Goal: Task Accomplishment & Management: Complete application form

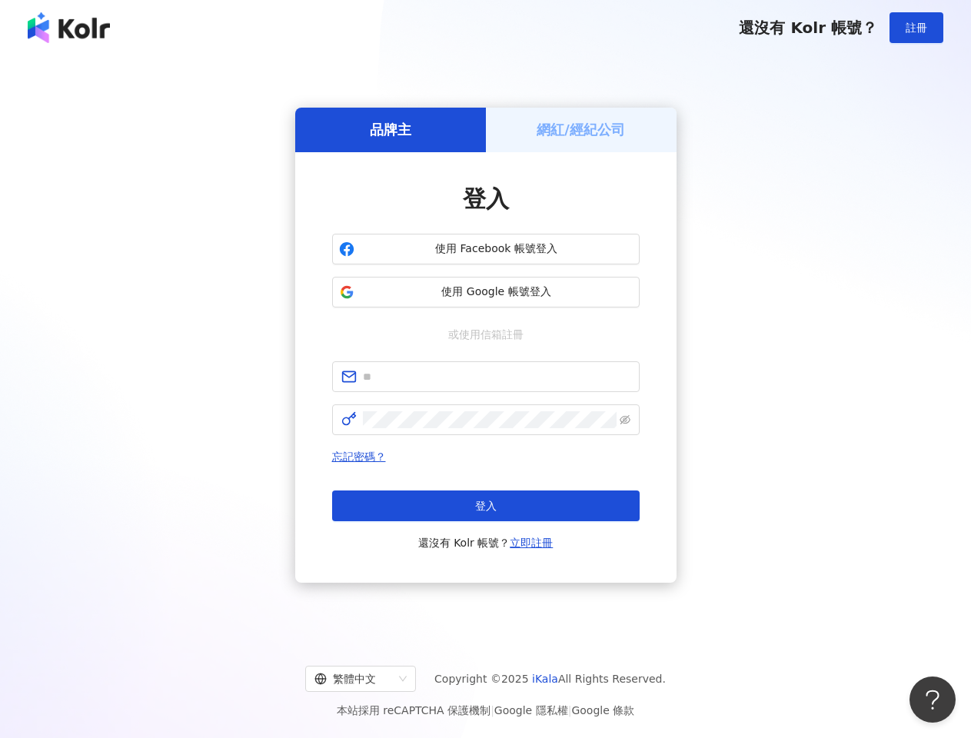
click at [916, 28] on span "註冊" at bounding box center [916, 28] width 22 height 12
click at [390, 129] on h5 "品牌主" at bounding box center [391, 129] width 42 height 19
click at [581, 129] on h5 "網紅/經紀公司" at bounding box center [580, 129] width 88 height 19
click at [486, 249] on span "使用 Facebook 帳號登入" at bounding box center [496, 248] width 272 height 15
click at [486, 292] on span "使用 Google 帳號登入" at bounding box center [496, 291] width 272 height 15
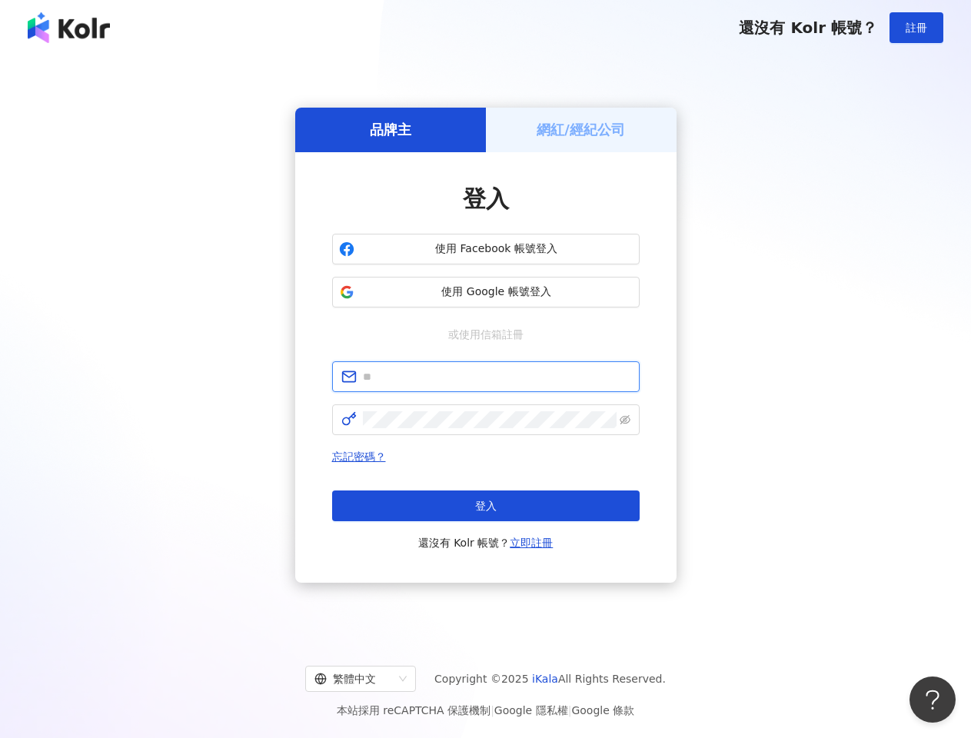
click at [486, 377] on input "text" at bounding box center [496, 376] width 267 height 17
click at [625, 420] on icon "eye-invisible" at bounding box center [624, 419] width 11 height 11
click at [486, 506] on span "登入" at bounding box center [486, 506] width 22 height 12
